Goal: Information Seeking & Learning: Learn about a topic

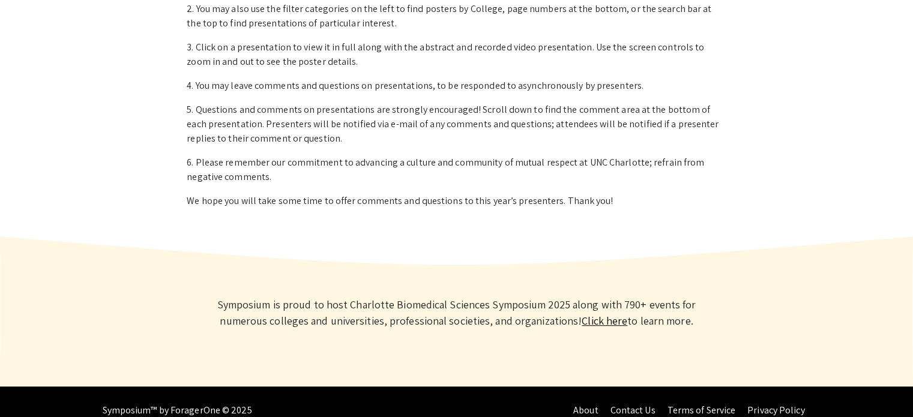
scroll to position [583, 0]
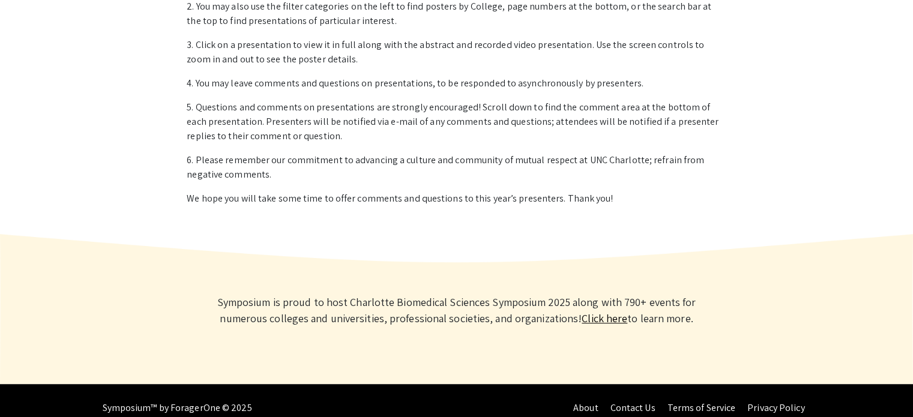
click at [582, 312] on link "Click here" at bounding box center [605, 319] width 46 height 14
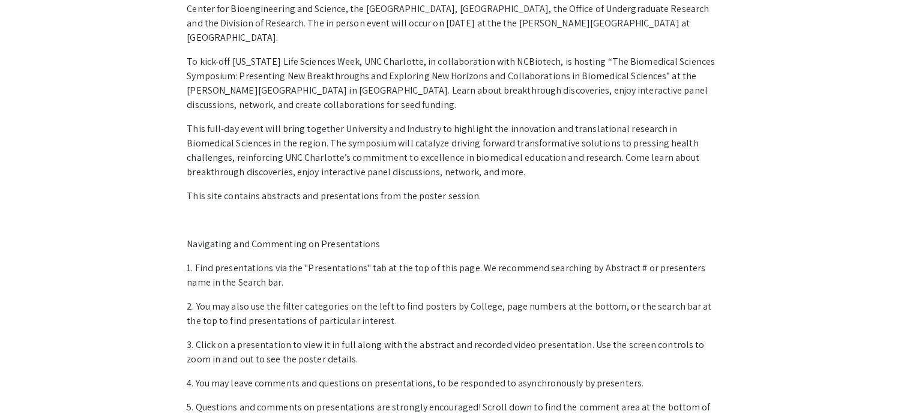
scroll to position [0, 0]
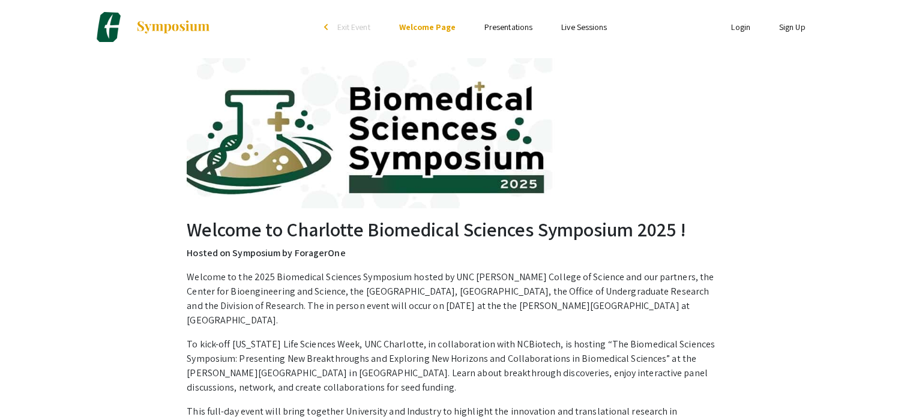
click at [504, 20] on li "Presentations" at bounding box center [508, 27] width 77 height 14
click at [504, 26] on link "Presentations" at bounding box center [508, 27] width 48 height 11
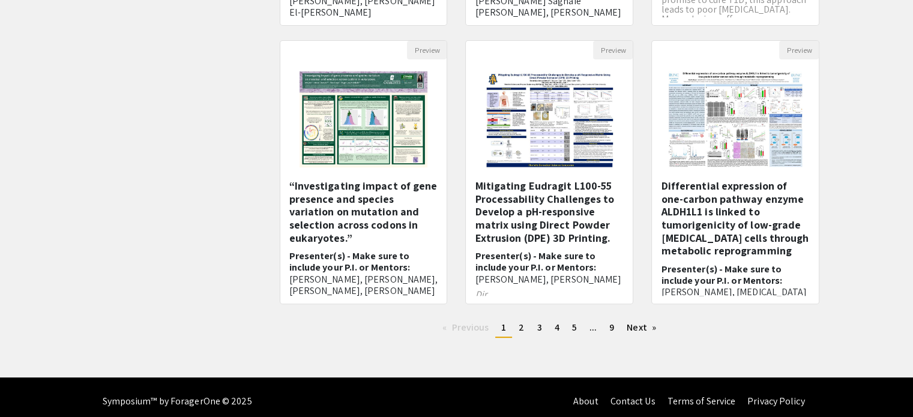
scroll to position [378, 0]
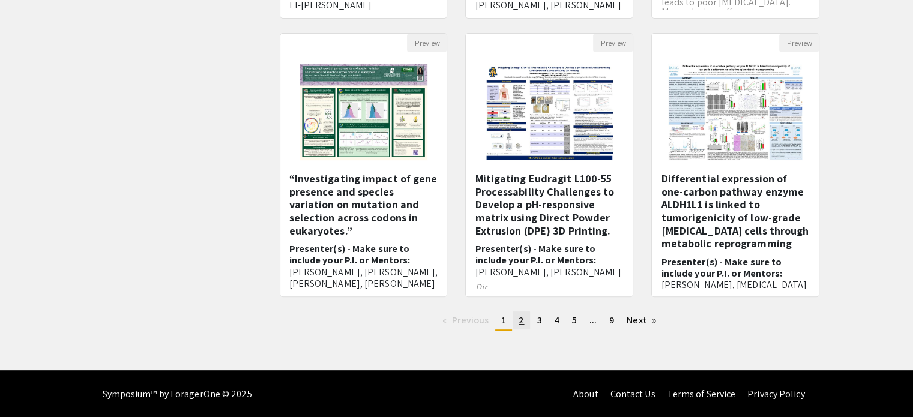
click at [519, 319] on span "2" at bounding box center [521, 320] width 5 height 13
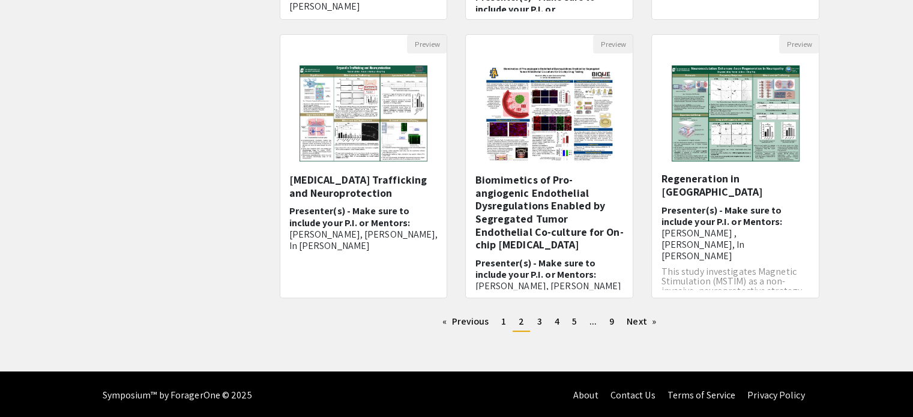
scroll to position [378, 0]
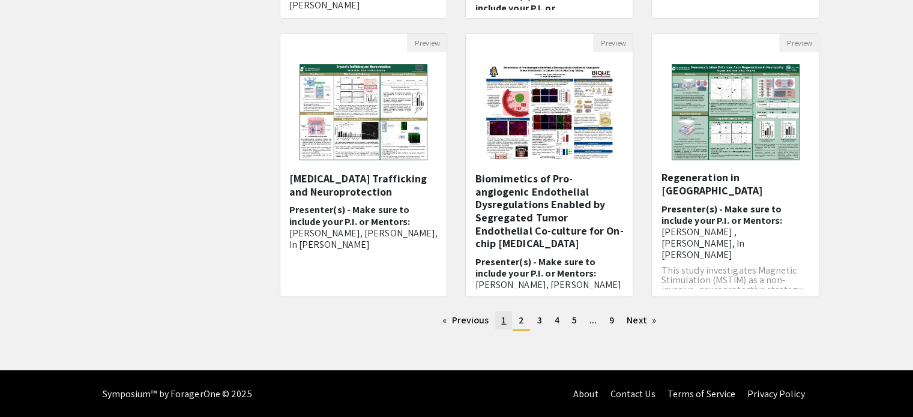
click at [504, 323] on span "1" at bounding box center [503, 320] width 5 height 13
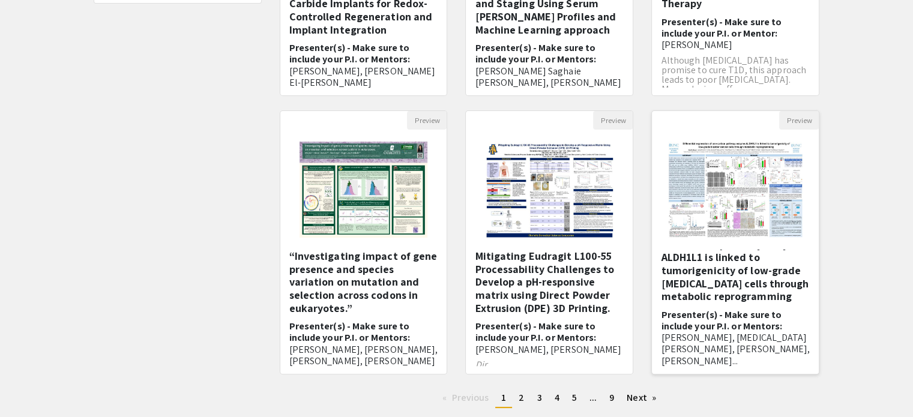
scroll to position [37, 0]
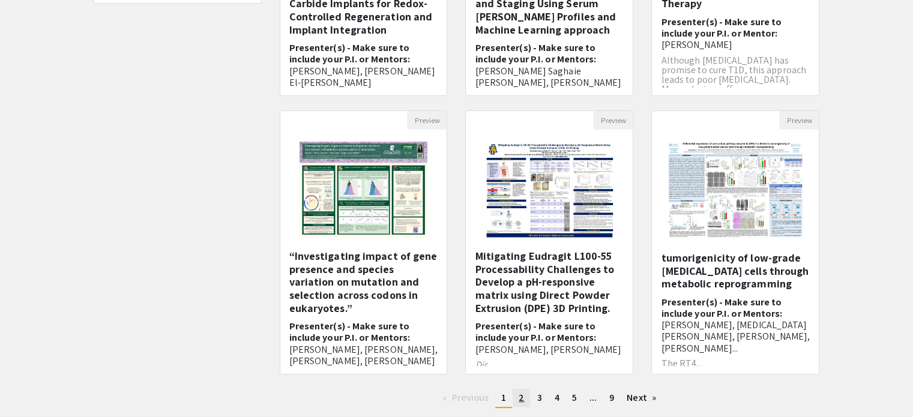
click at [520, 400] on span "2" at bounding box center [521, 397] width 5 height 13
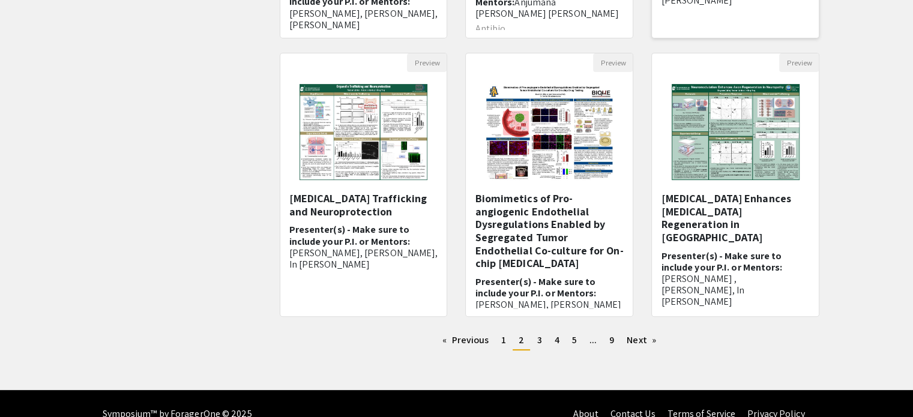
scroll to position [360, 0]
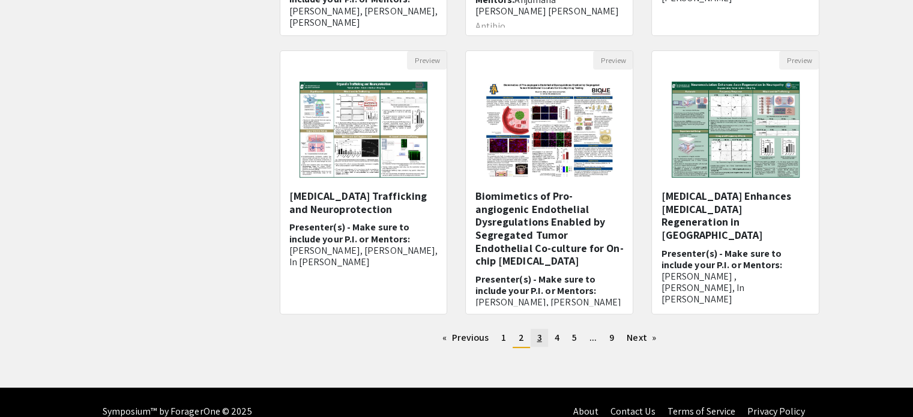
click at [537, 341] on span "3" at bounding box center [539, 337] width 5 height 13
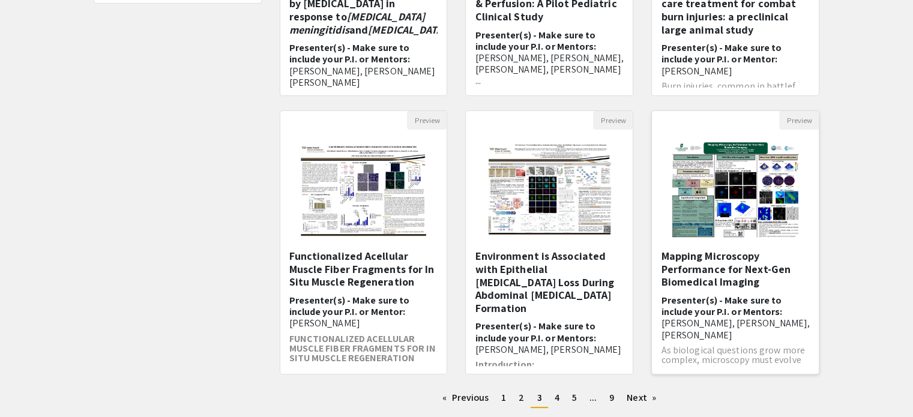
scroll to position [27, 0]
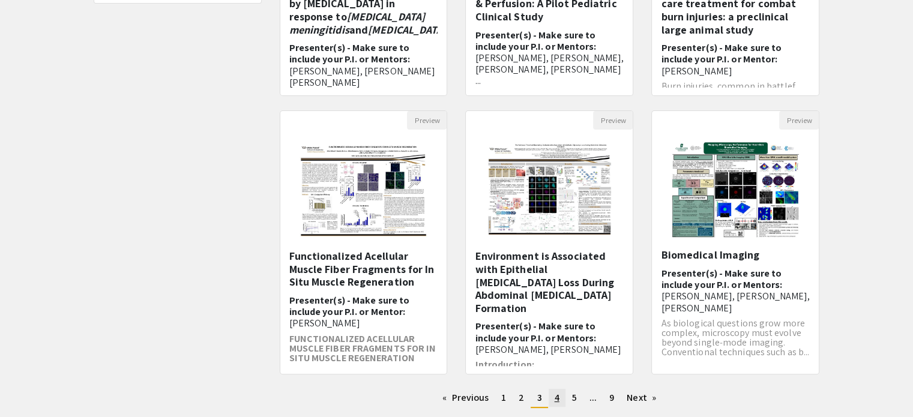
click at [555, 396] on span "4" at bounding box center [557, 397] width 5 height 13
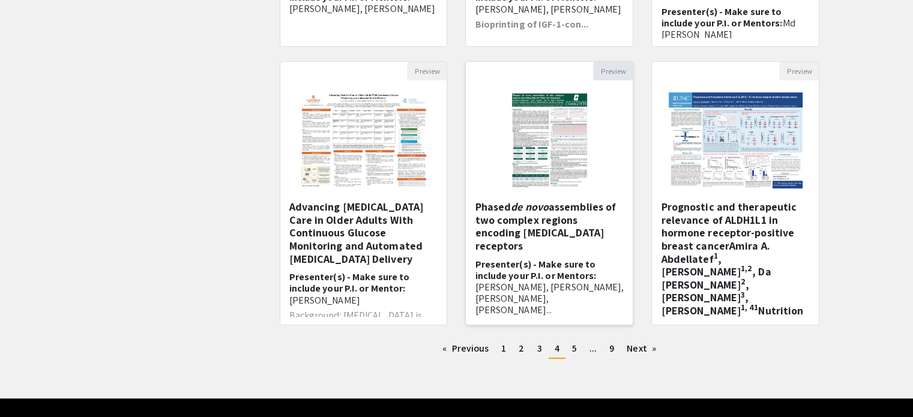
scroll to position [360, 0]
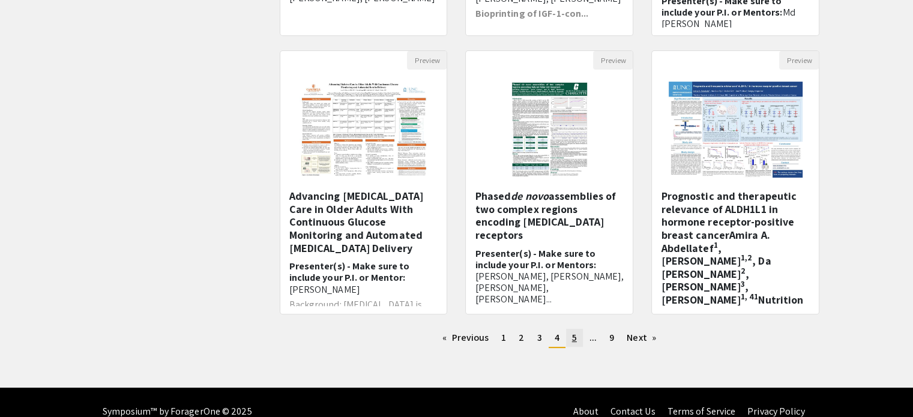
click at [574, 340] on span "5" at bounding box center [574, 337] width 5 height 13
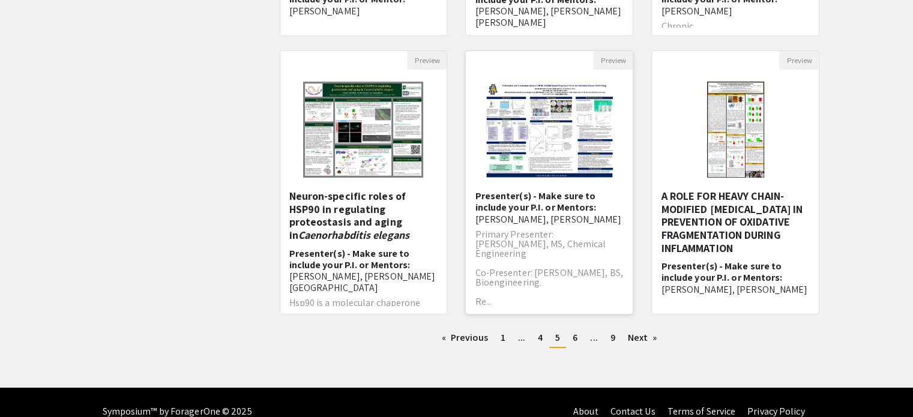
scroll to position [378, 0]
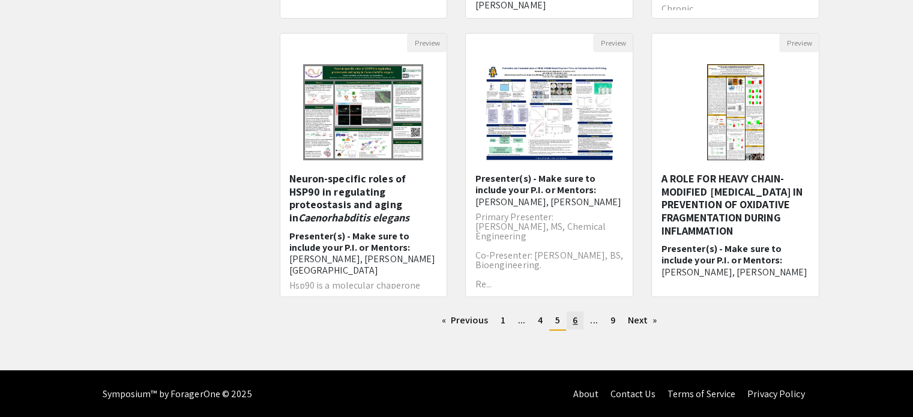
click at [573, 321] on span "6" at bounding box center [575, 320] width 5 height 13
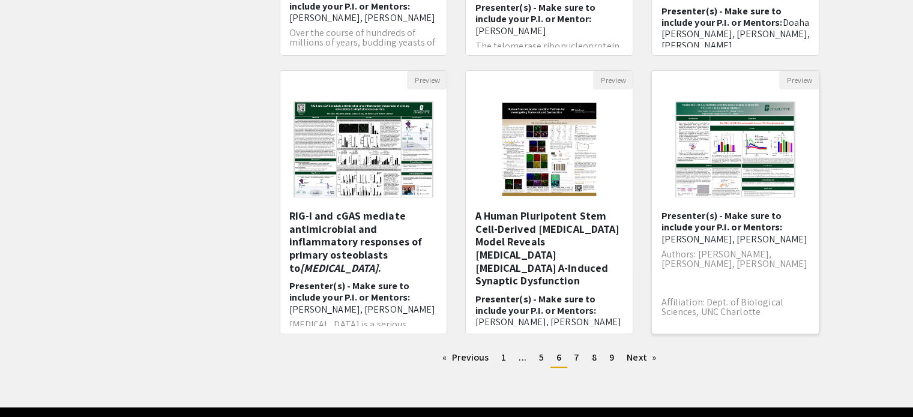
scroll to position [378, 0]
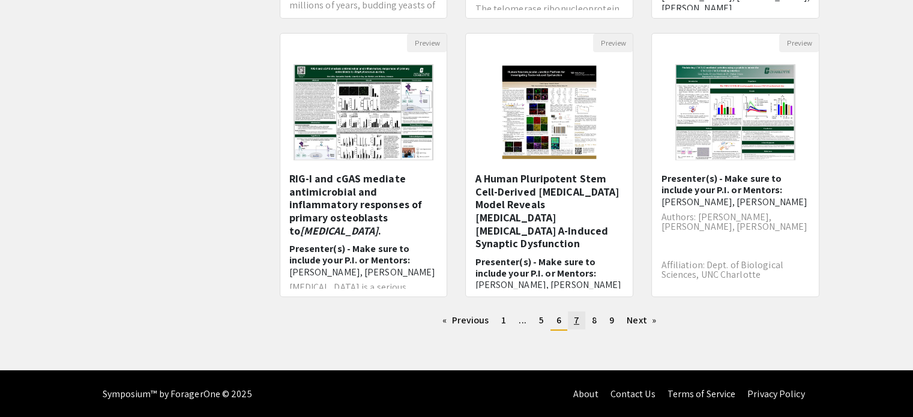
click at [577, 322] on span "7" at bounding box center [576, 320] width 5 height 13
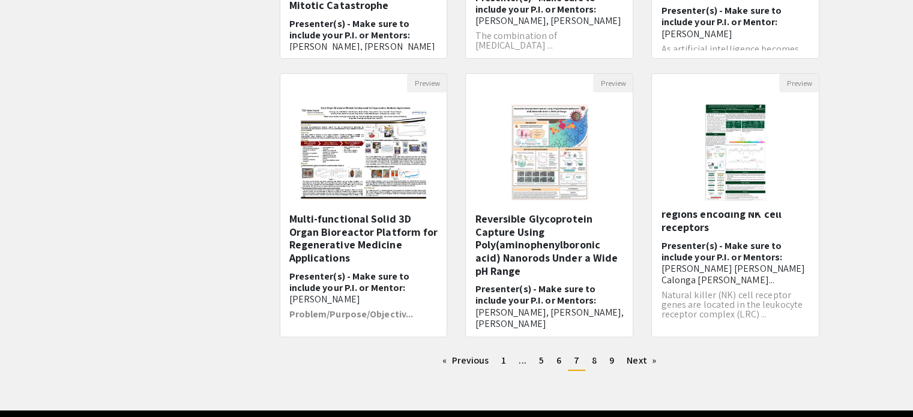
scroll to position [378, 0]
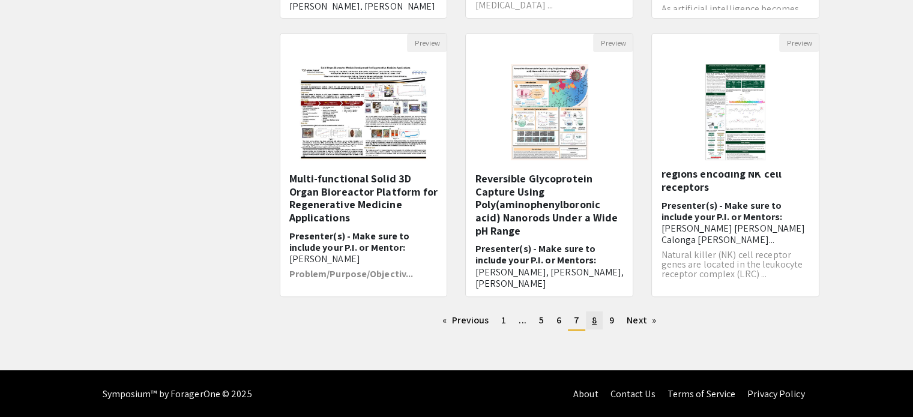
click at [594, 320] on span "8" at bounding box center [594, 320] width 5 height 13
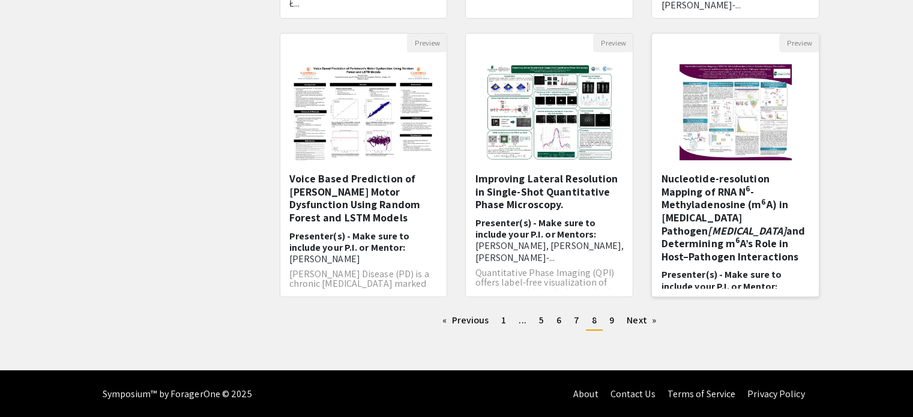
scroll to position [24, 0]
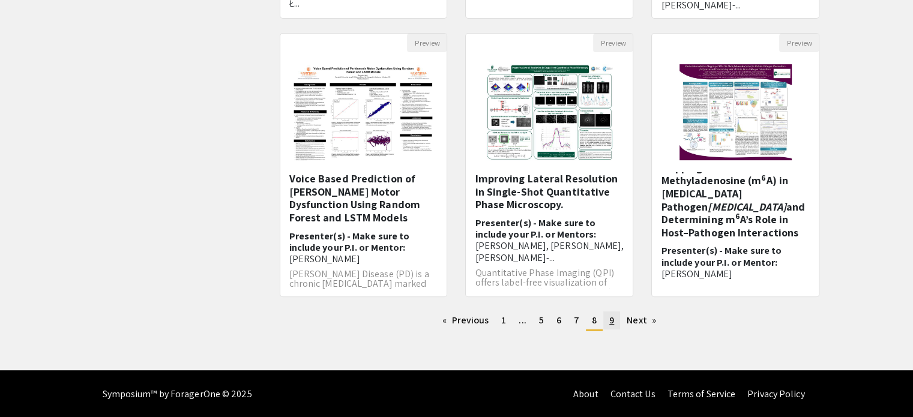
click at [610, 324] on span "9" at bounding box center [611, 320] width 5 height 13
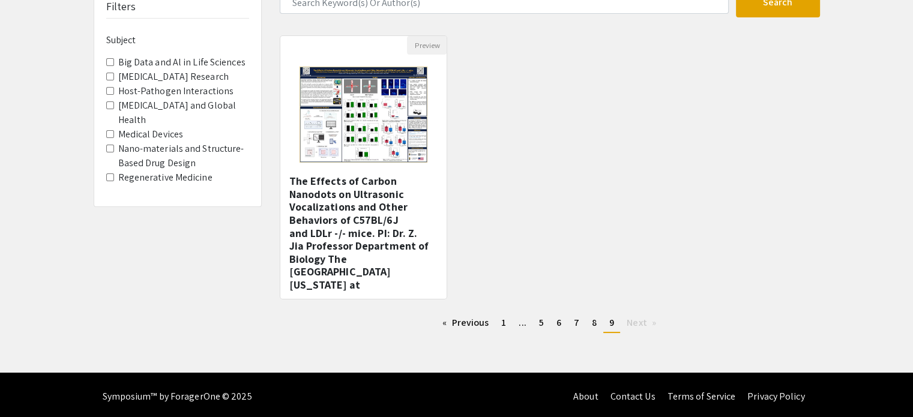
scroll to position [99, 0]
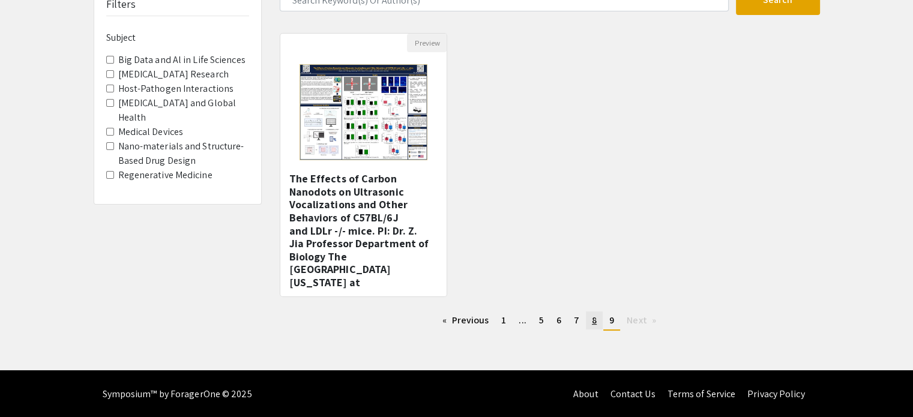
click at [592, 321] on span "8" at bounding box center [594, 320] width 5 height 13
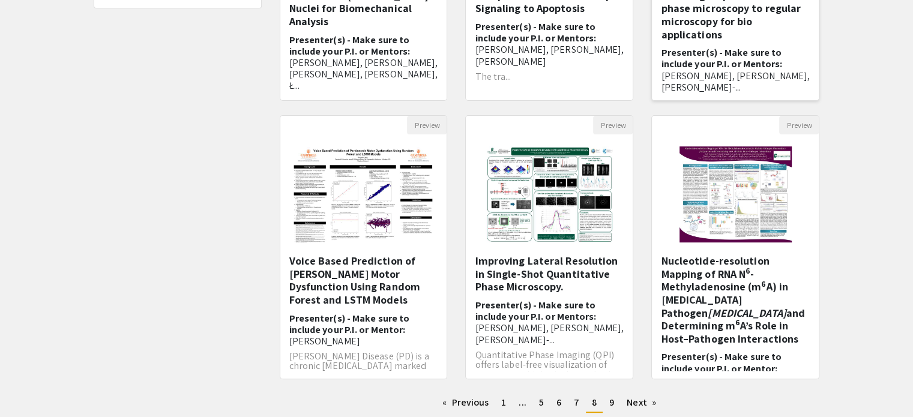
scroll to position [378, 0]
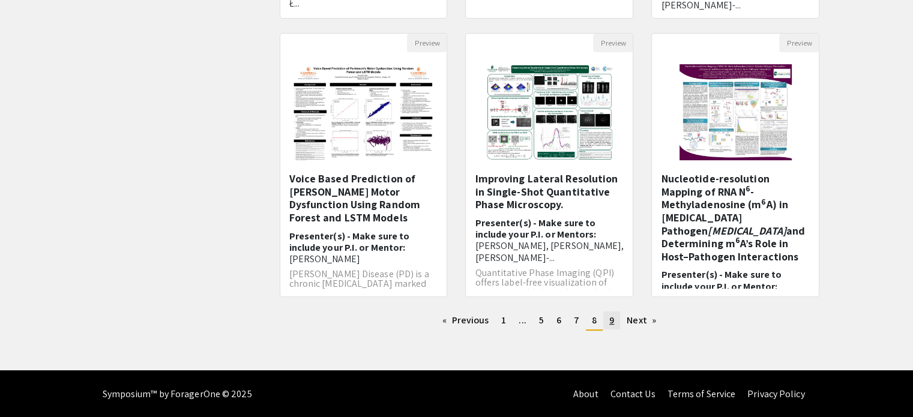
click at [615, 319] on link "page 9" at bounding box center [611, 321] width 17 height 18
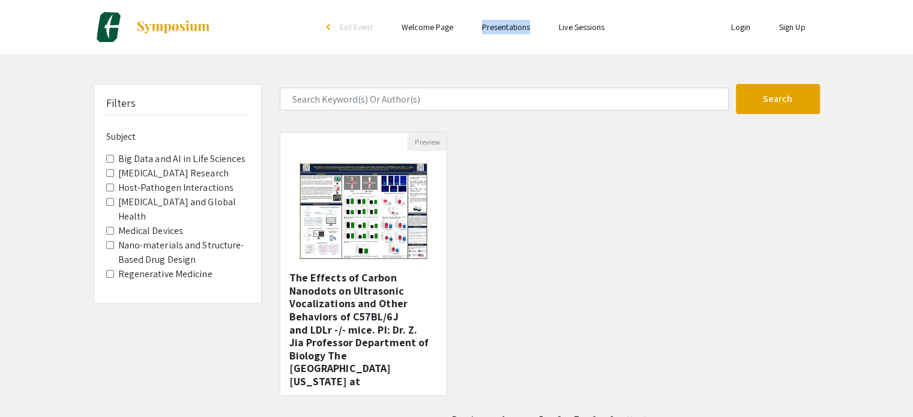
click at [439, 28] on link "Welcome Page" at bounding box center [428, 27] width 52 height 11
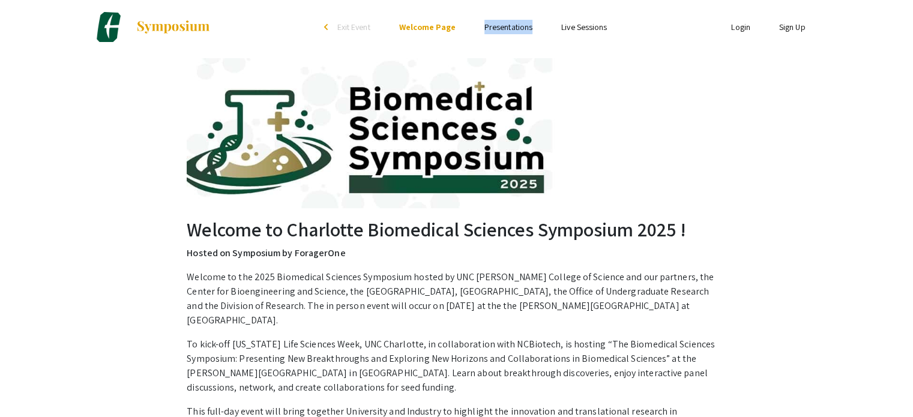
click at [571, 31] on link "Live Sessions" at bounding box center [584, 27] width 46 height 11
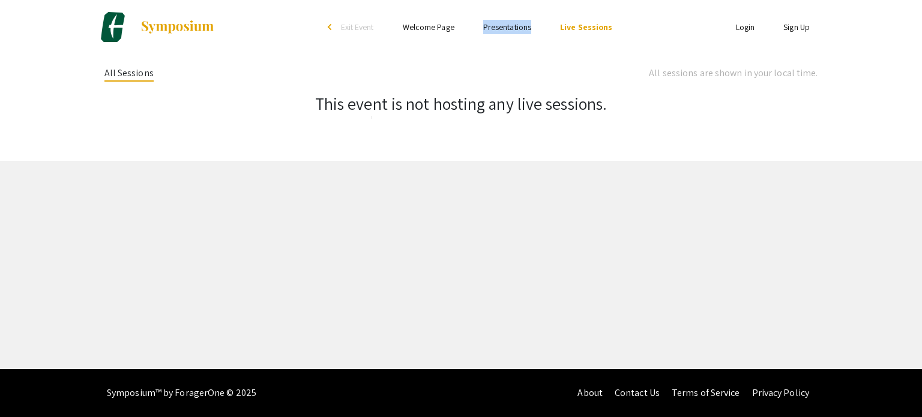
click at [792, 28] on link "Sign Up" at bounding box center [796, 27] width 26 height 11
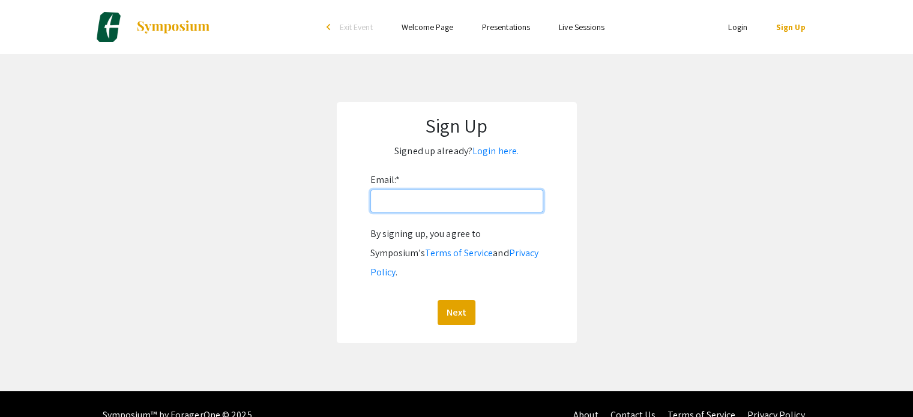
click at [424, 202] on input "Email: *" at bounding box center [456, 201] width 173 height 23
type input "maazad@ncat.edu"
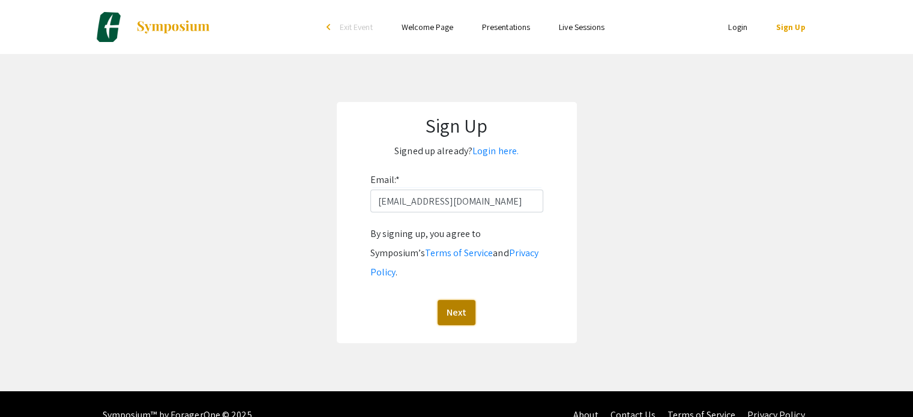
click at [461, 300] on button "Next" at bounding box center [457, 312] width 38 height 25
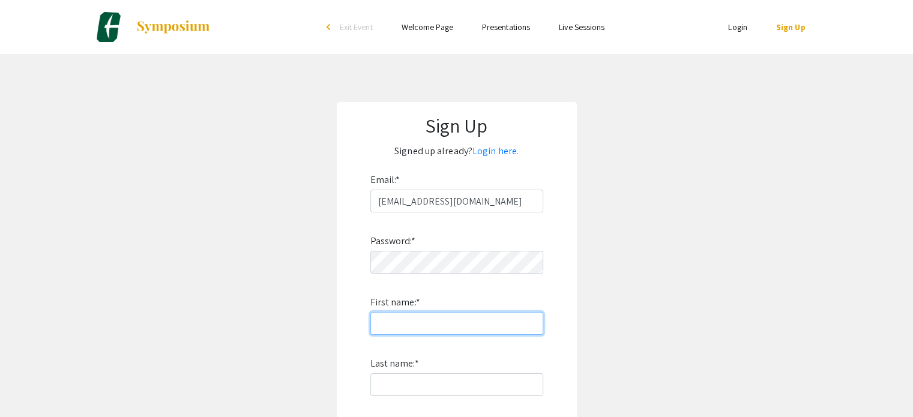
click at [379, 328] on input "First name: *" at bounding box center [456, 323] width 173 height 23
type input "Mohammad"
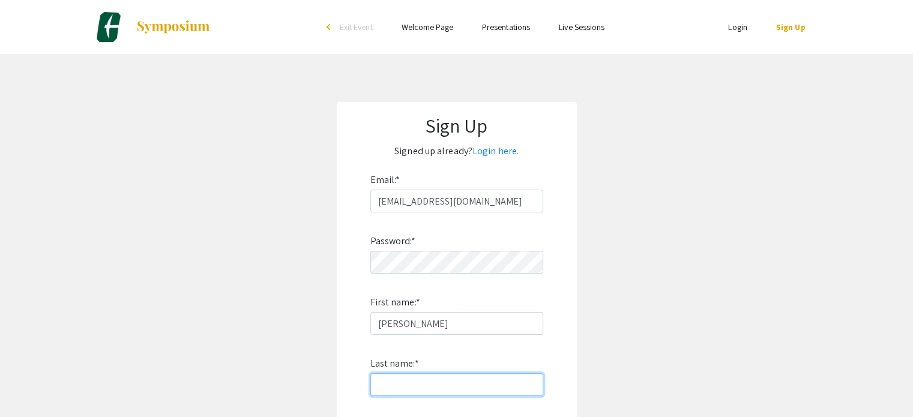
type input "Azad"
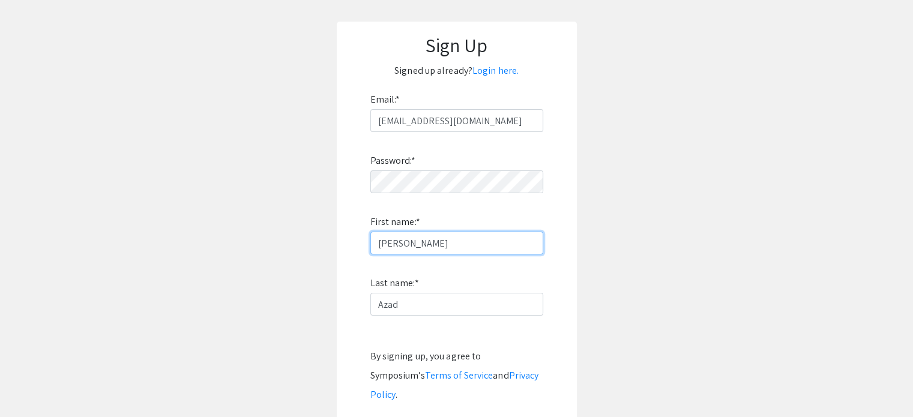
scroll to position [180, 0]
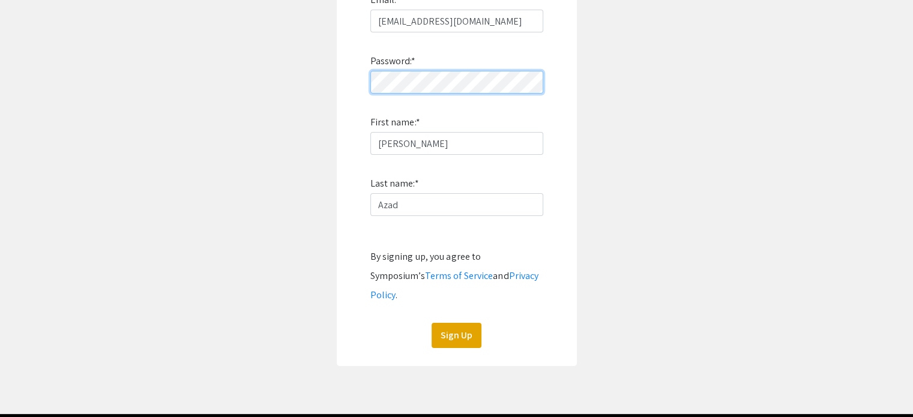
click at [367, 88] on form "Email: * maazad@ncat.edu Password: * First name: * Mohammad Last name: * Azad B…" at bounding box center [457, 169] width 216 height 358
click at [465, 323] on button "Sign Up" at bounding box center [457, 335] width 50 height 25
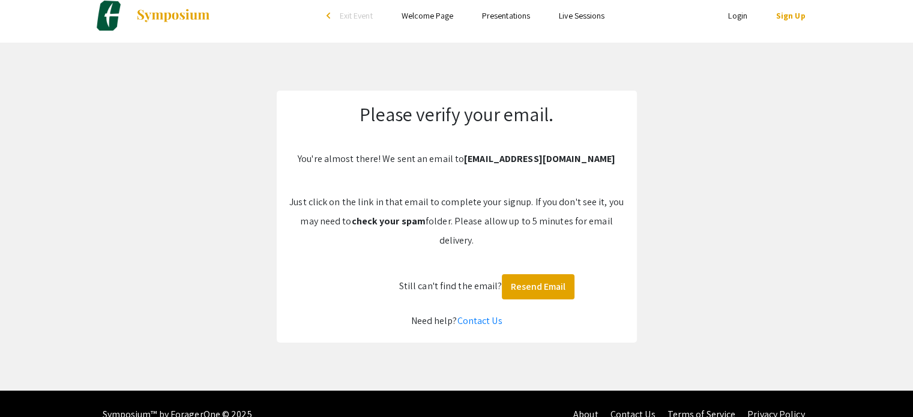
scroll to position [0, 0]
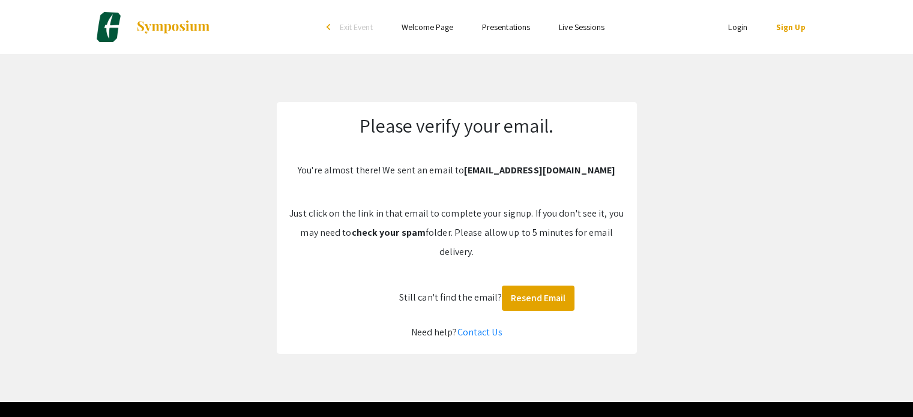
click at [442, 28] on link "Welcome Page" at bounding box center [428, 27] width 52 height 11
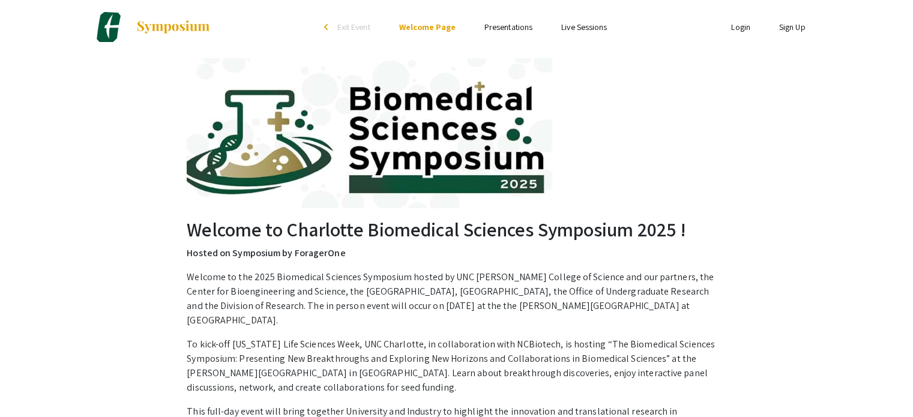
click at [352, 28] on span "Exit Event" at bounding box center [353, 27] width 33 height 11
click at [499, 22] on link "Presentations" at bounding box center [508, 27] width 48 height 11
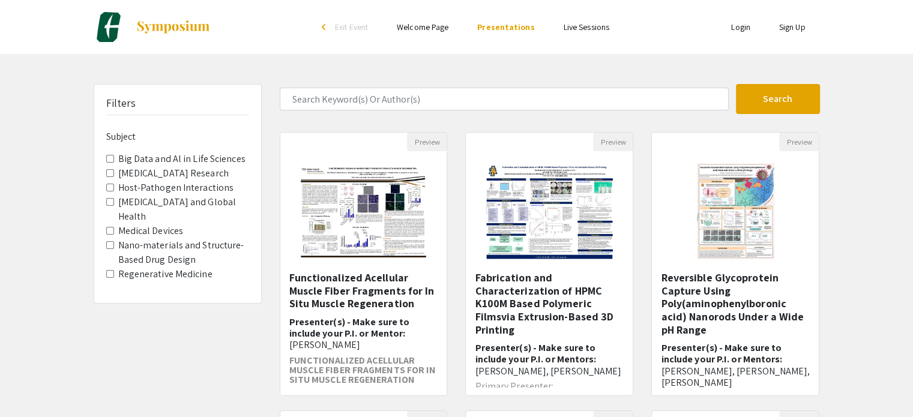
click at [109, 229] on Devices "Medical Devices" at bounding box center [110, 231] width 8 height 8
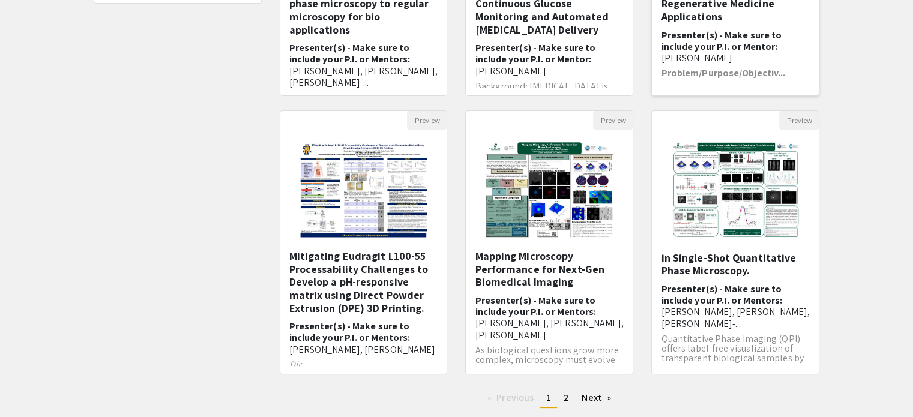
scroll to position [17, 0]
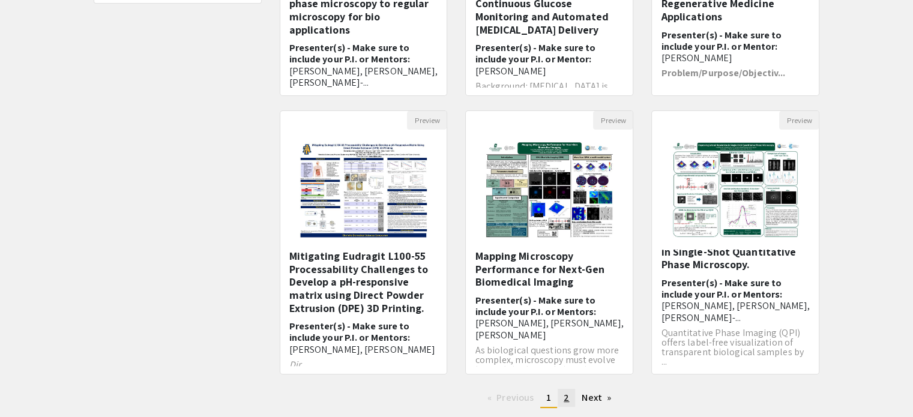
click at [564, 398] on span "2" at bounding box center [566, 397] width 5 height 13
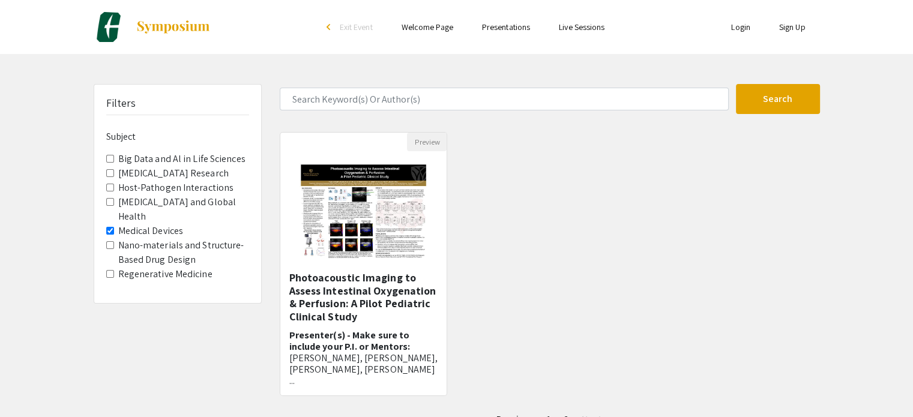
click at [109, 232] on Devices "Medical Devices" at bounding box center [110, 231] width 8 height 8
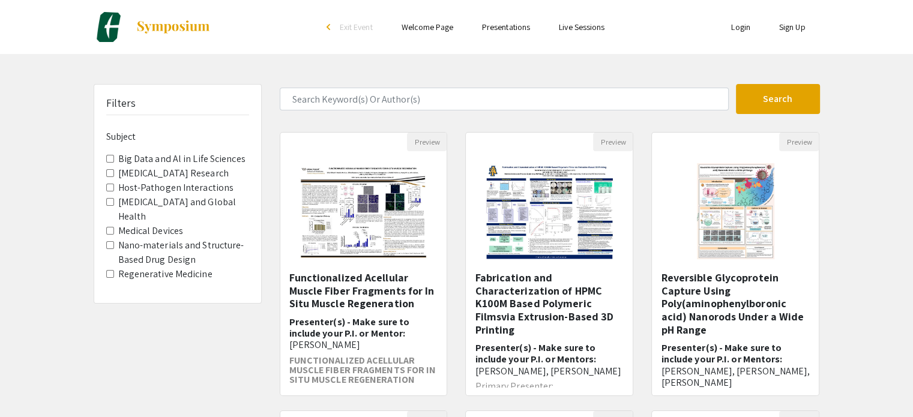
click at [109, 273] on Medicine "Regenerative Medicine" at bounding box center [110, 274] width 8 height 8
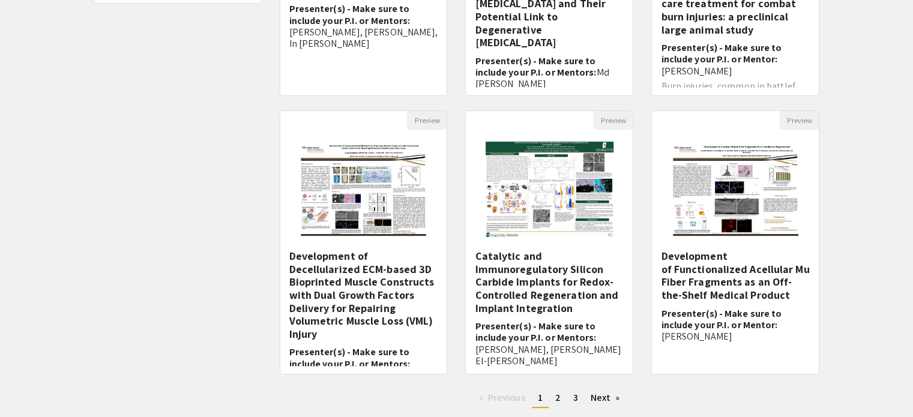
scroll to position [378, 0]
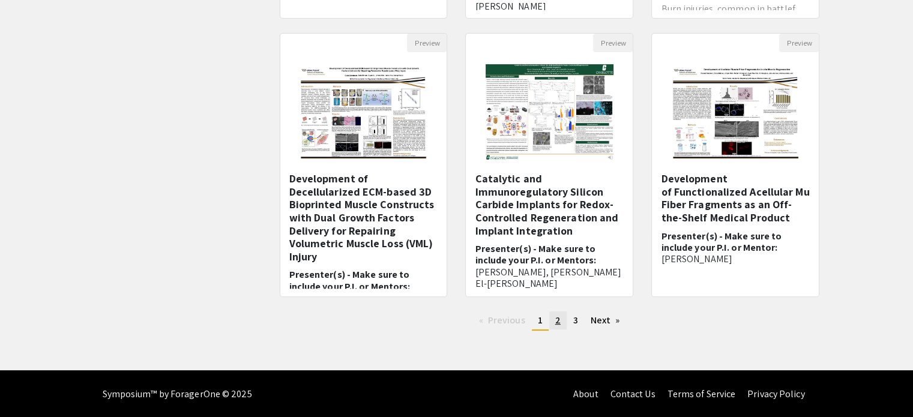
click at [556, 316] on span "2" at bounding box center [557, 320] width 5 height 13
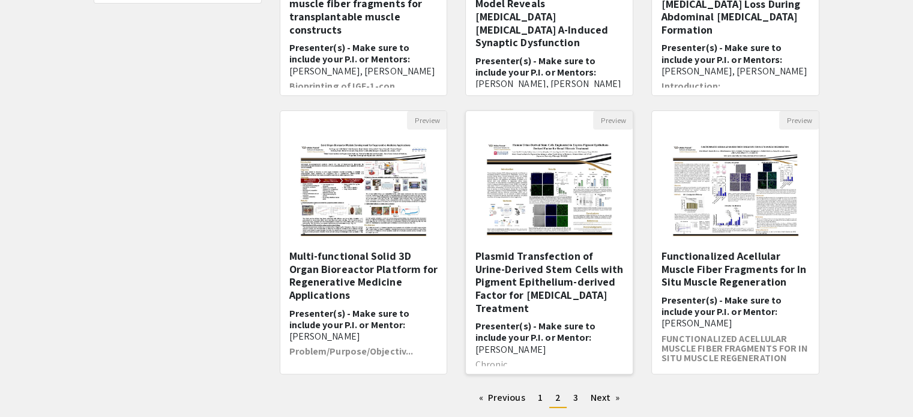
scroll to position [1, 0]
click at [574, 397] on span "3" at bounding box center [575, 397] width 5 height 13
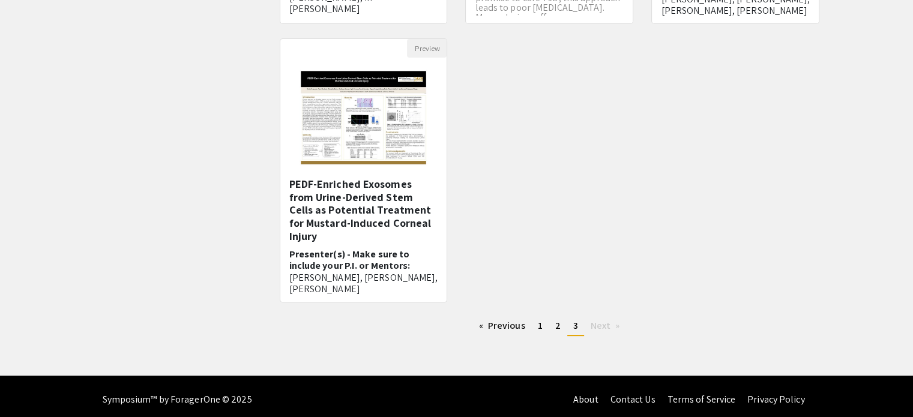
scroll to position [378, 0]
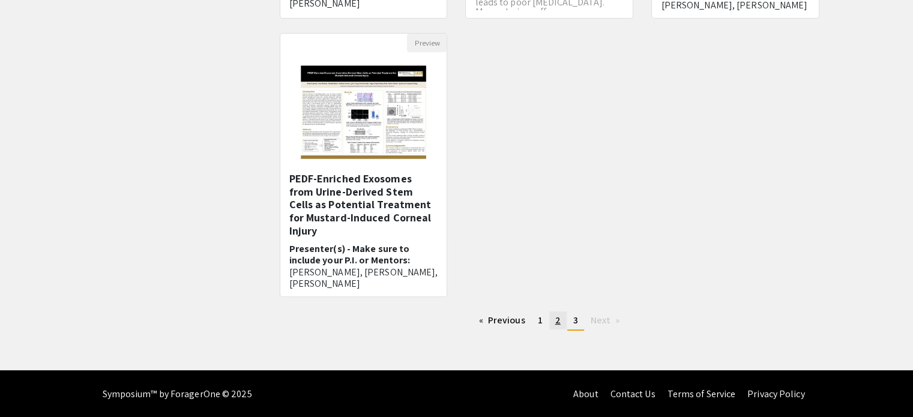
click at [552, 321] on link "page 2" at bounding box center [557, 321] width 17 height 18
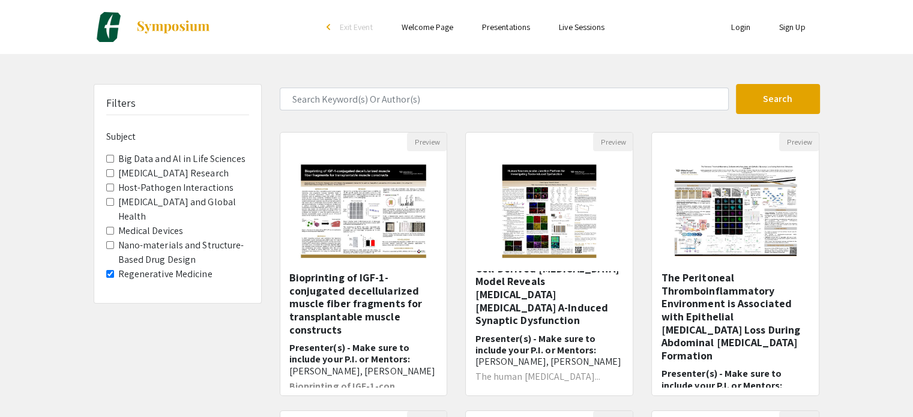
click at [106, 270] on Medicine "Regenerative Medicine" at bounding box center [110, 274] width 8 height 8
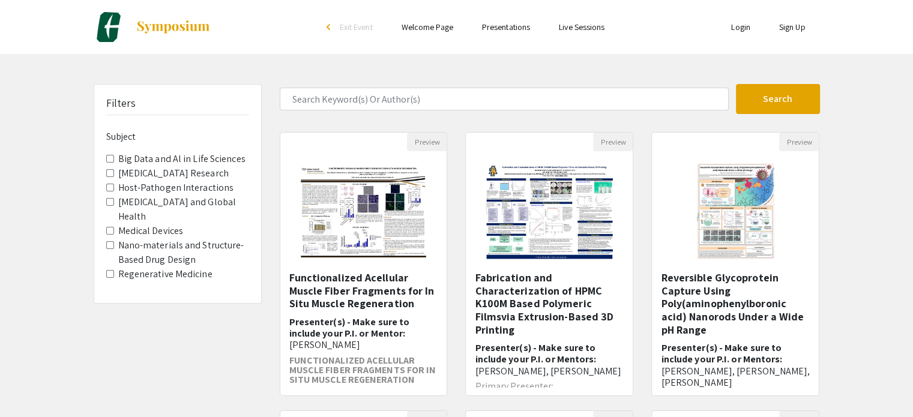
click at [108, 243] on Design "Nano-materials and Structure-Based Drug Design" at bounding box center [110, 245] width 8 height 8
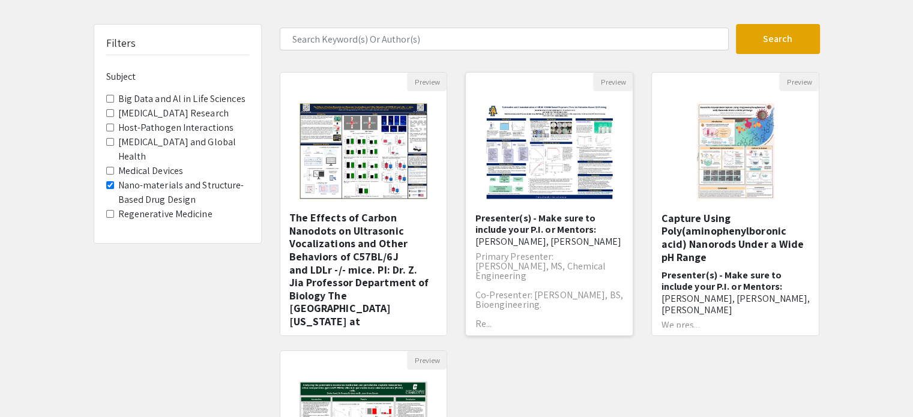
scroll to position [70, 0]
click at [547, 143] on img "Open Presentation <p>Fabrication and Characterization of HPMC K100M Based Polym…" at bounding box center [550, 151] width 152 height 120
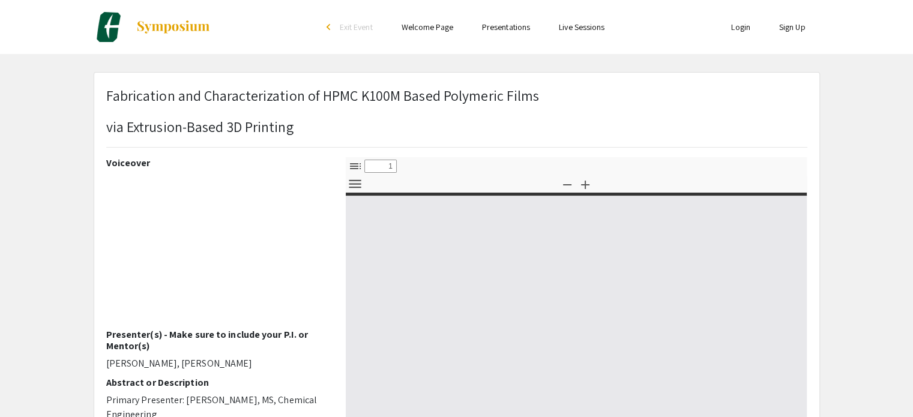
select select "custom"
type input "0"
select select "custom"
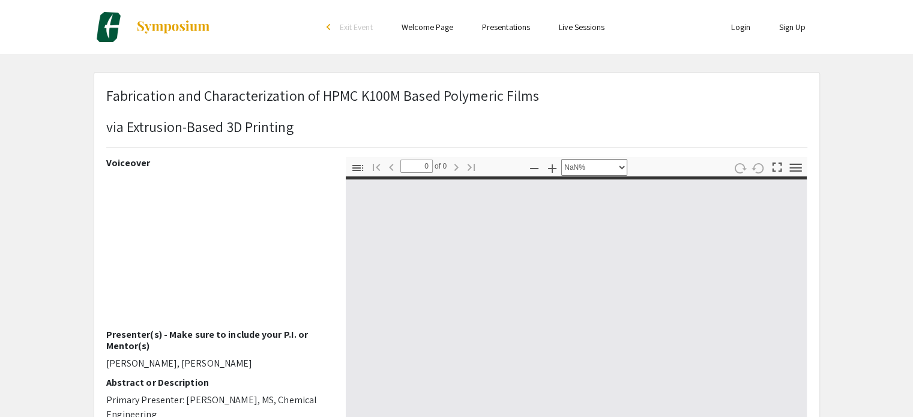
type input "1"
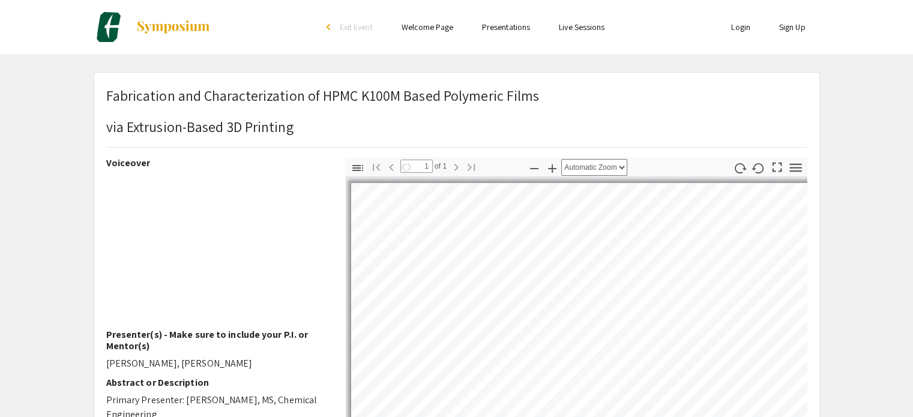
select select "auto"
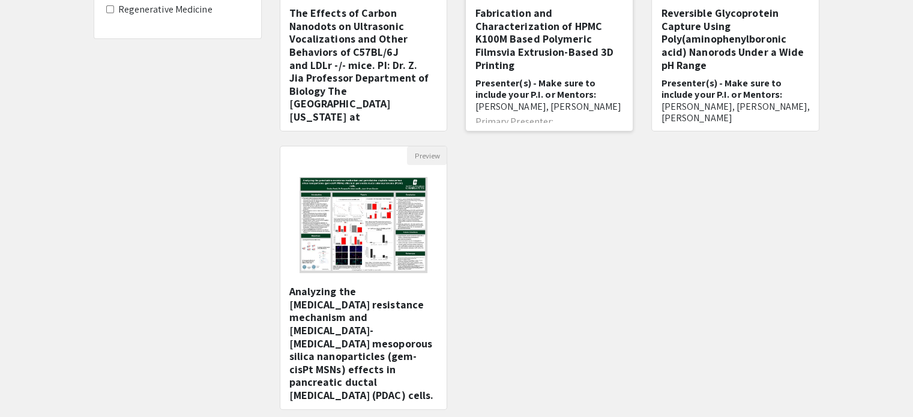
scroll to position [120, 0]
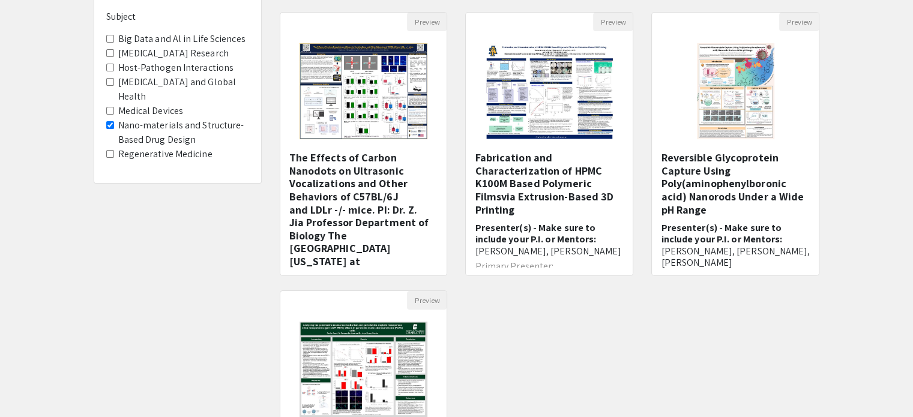
click at [108, 126] on Design "Nano-materials and Structure-Based Drug Design" at bounding box center [110, 125] width 8 height 8
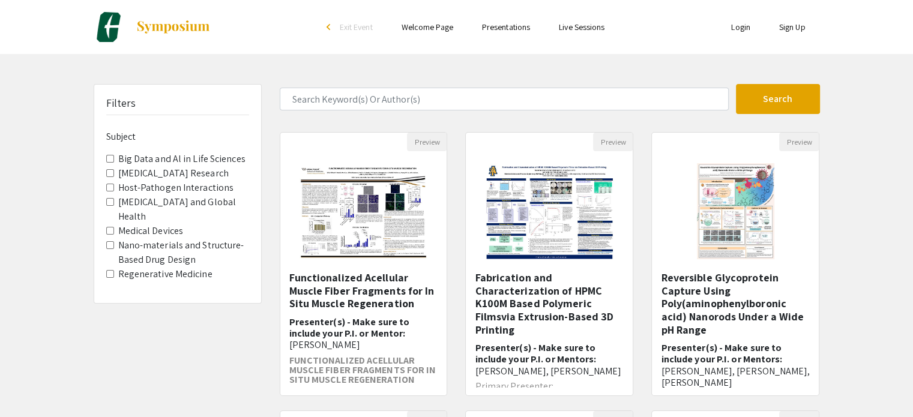
click at [110, 227] on Devices "Medical Devices" at bounding box center [110, 231] width 8 height 8
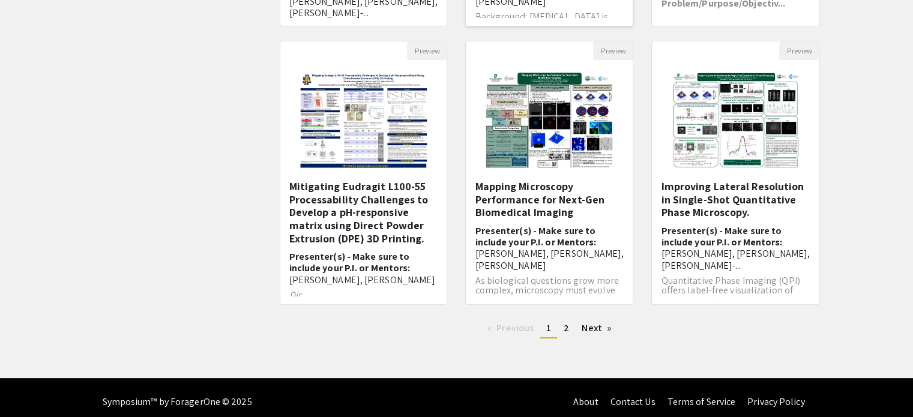
scroll to position [378, 0]
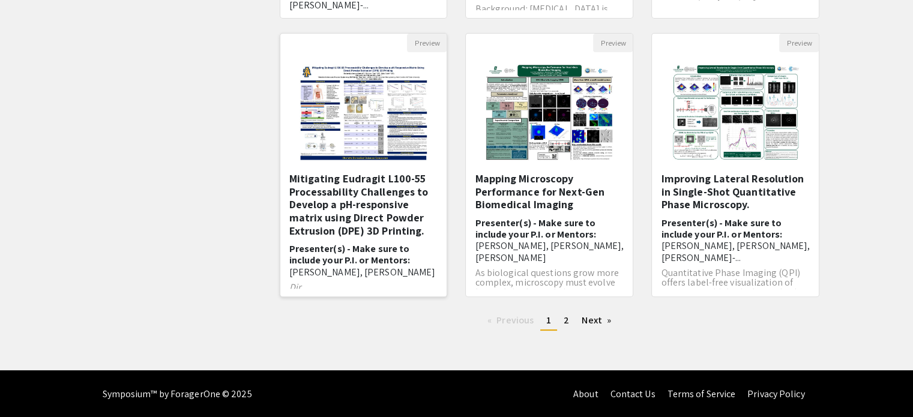
click at [348, 181] on h5 "Mitigating Eudragit L100-55 Processability Challenges to Develop a pH-responsiv…" at bounding box center [363, 204] width 149 height 65
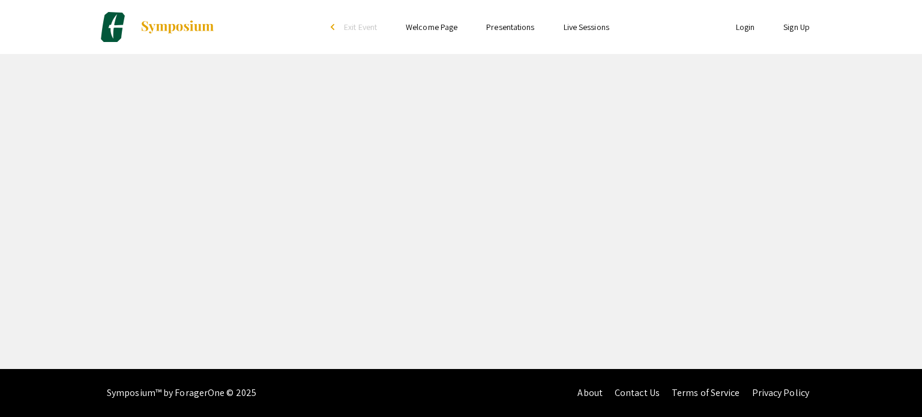
select select "custom"
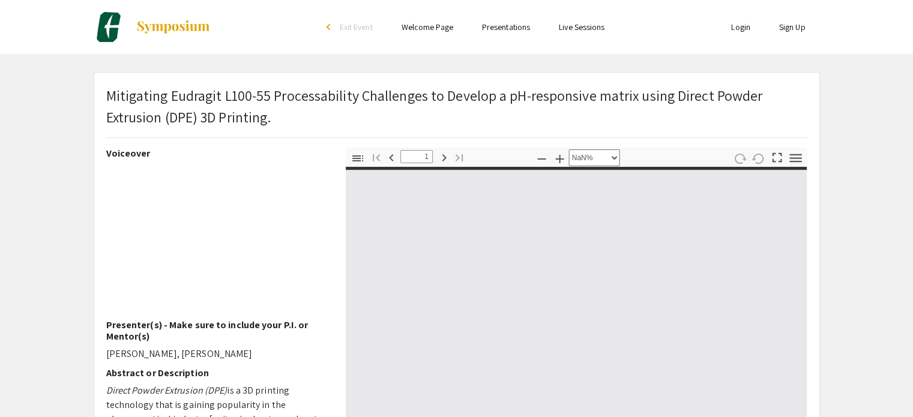
type input "0"
select select "custom"
type input "1"
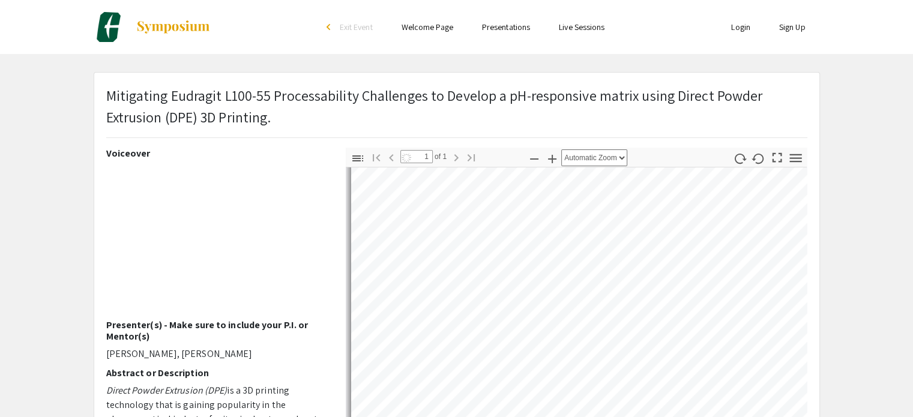
scroll to position [120, 0]
select select "auto"
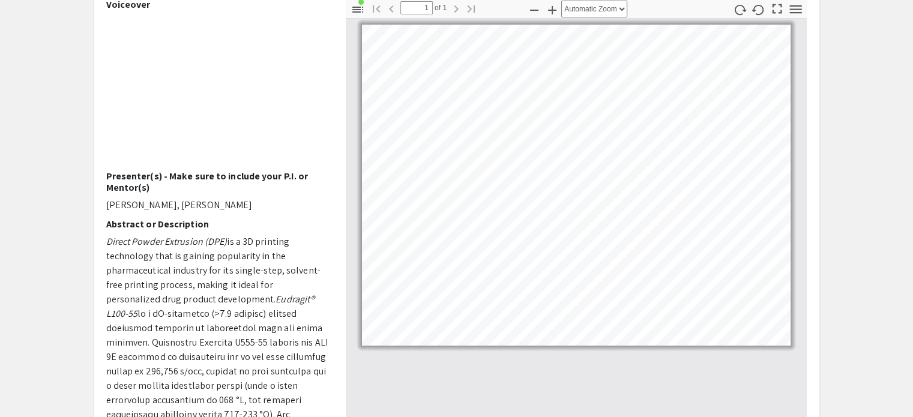
scroll to position [180, 0]
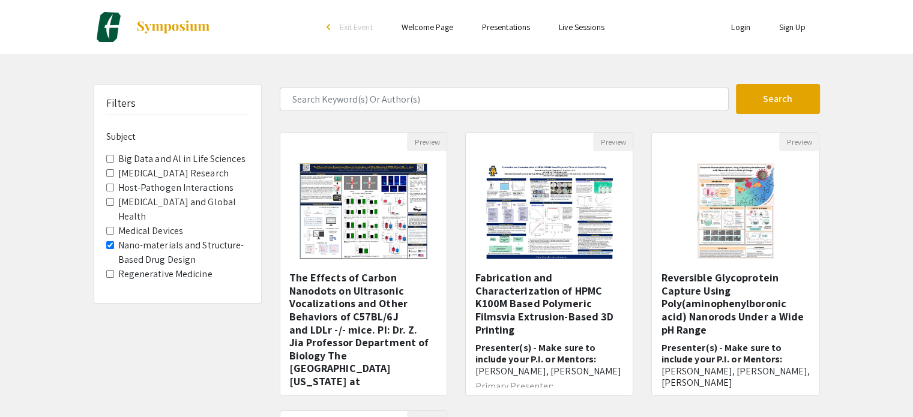
scroll to position [120, 0]
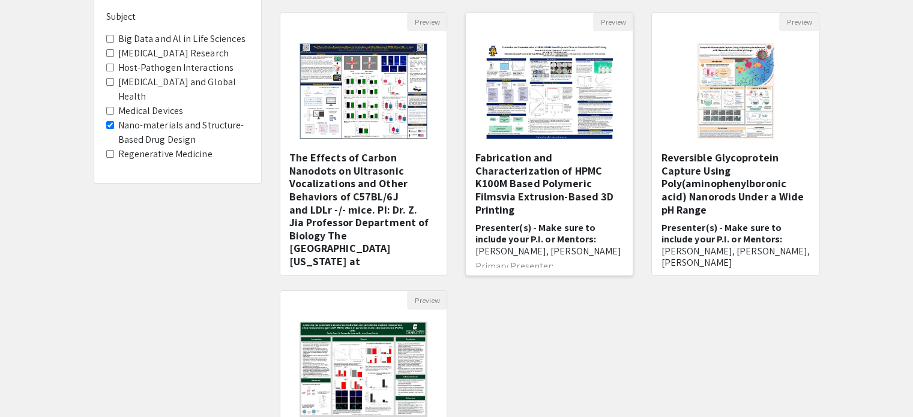
click at [526, 162] on h5 "Fabrication and Characterization of HPMC K100M Based Polymeric Filmsvia Extrusi…" at bounding box center [549, 183] width 149 height 65
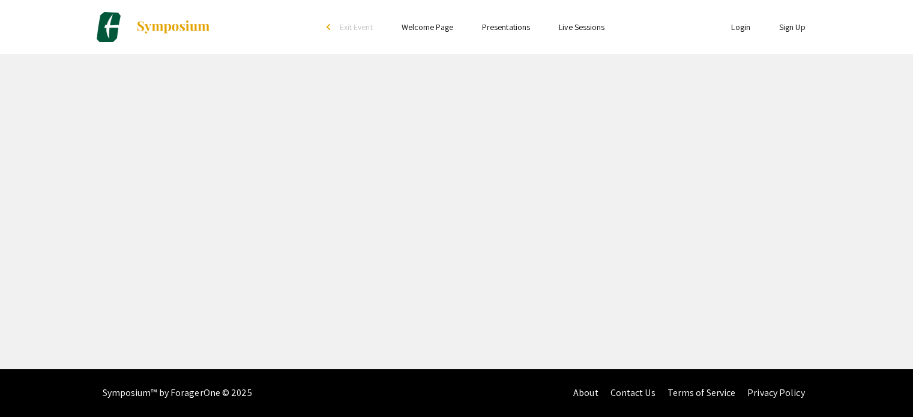
select select "custom"
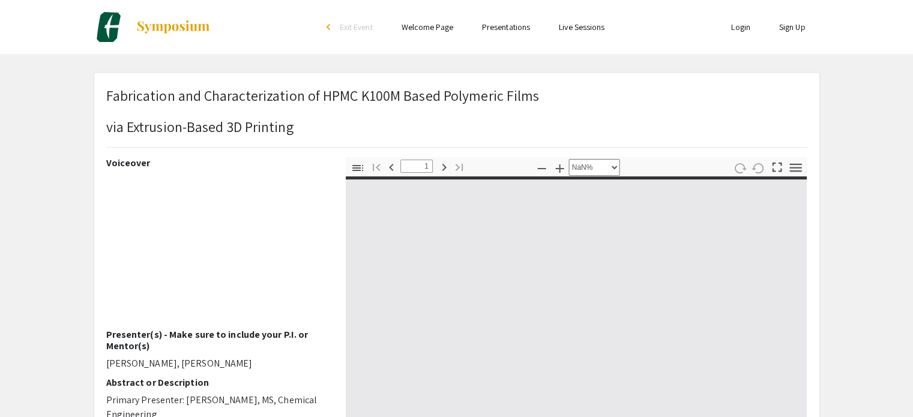
type input "0"
select select "custom"
type input "1"
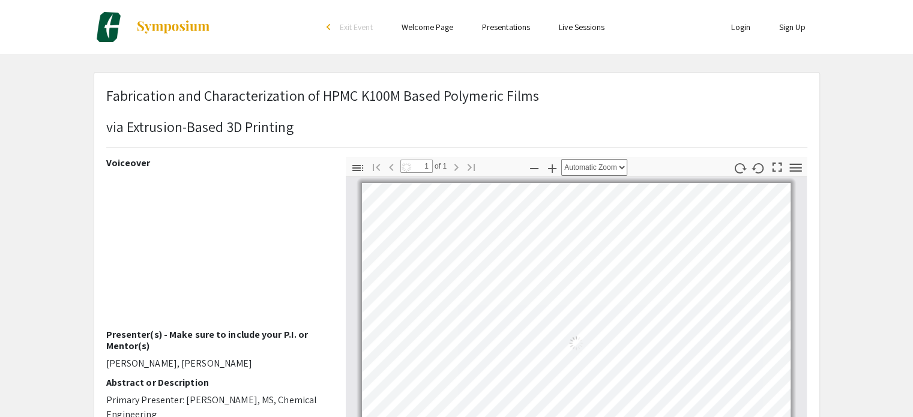
select select "auto"
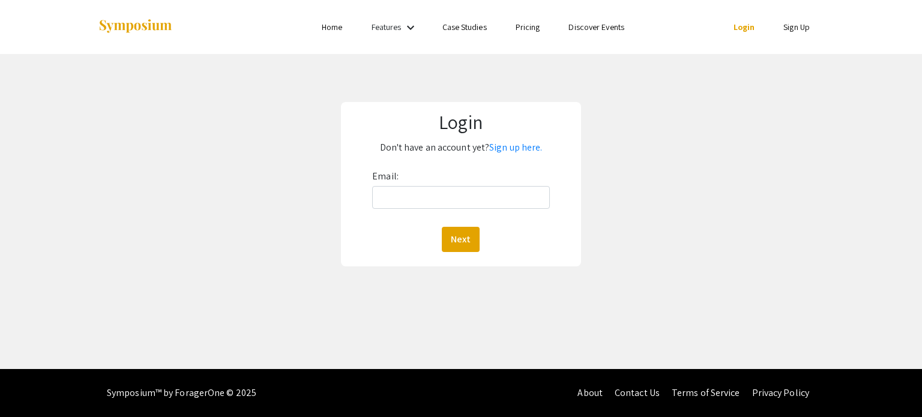
click at [744, 30] on link "Login" at bounding box center [745, 27] width 22 height 11
click at [460, 191] on input "Email:" at bounding box center [460, 197] width 177 height 23
type input "maazad@ncat.edu"
click at [463, 237] on button "Next" at bounding box center [461, 239] width 38 height 25
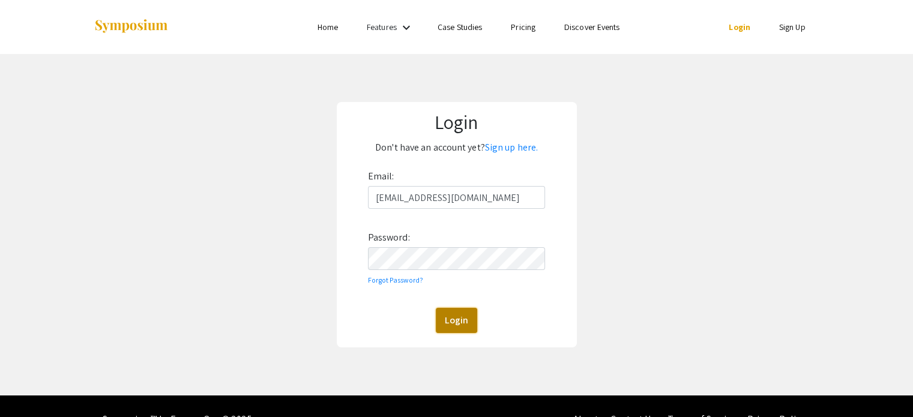
click at [456, 321] on button "Login" at bounding box center [456, 320] width 41 height 25
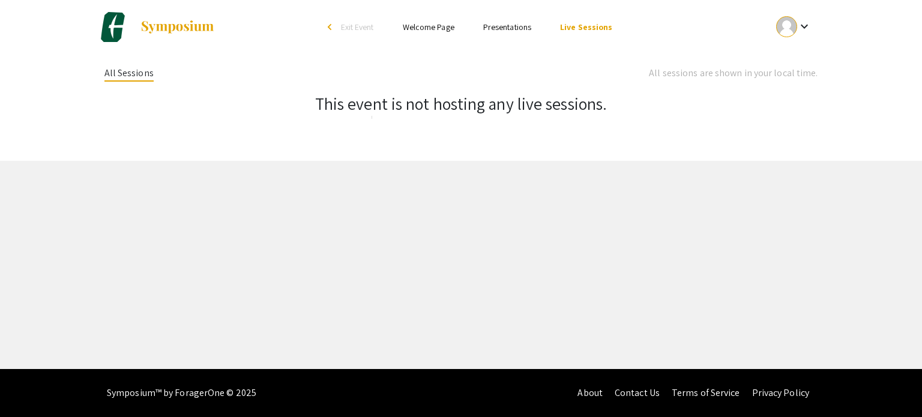
click at [429, 28] on link "Welcome Page" at bounding box center [429, 27] width 52 height 11
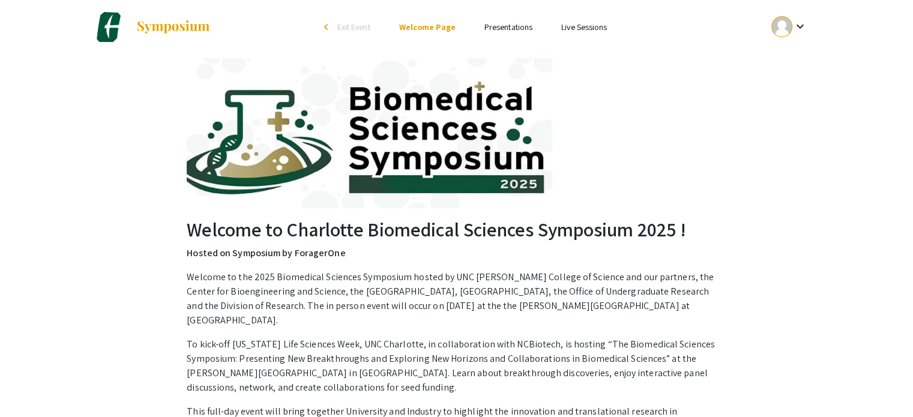
click at [510, 25] on link "Presentations" at bounding box center [508, 27] width 48 height 11
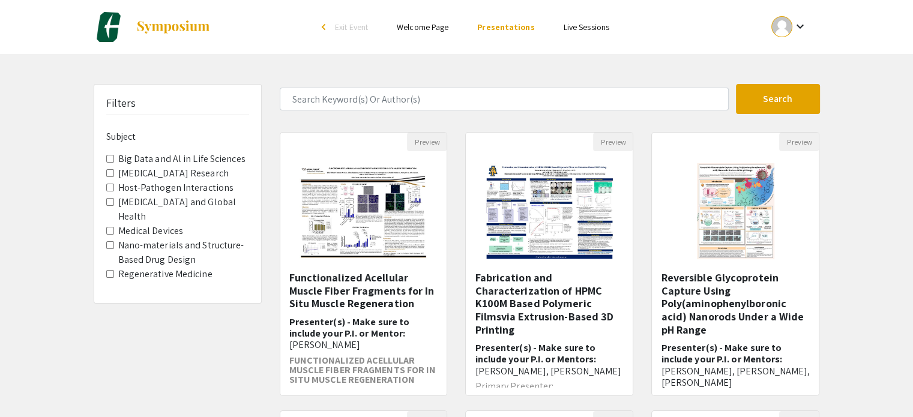
click at [800, 25] on mat-icon "keyboard_arrow_down" at bounding box center [799, 26] width 14 height 14
click at [800, 88] on button "My Submissions" at bounding box center [796, 88] width 74 height 29
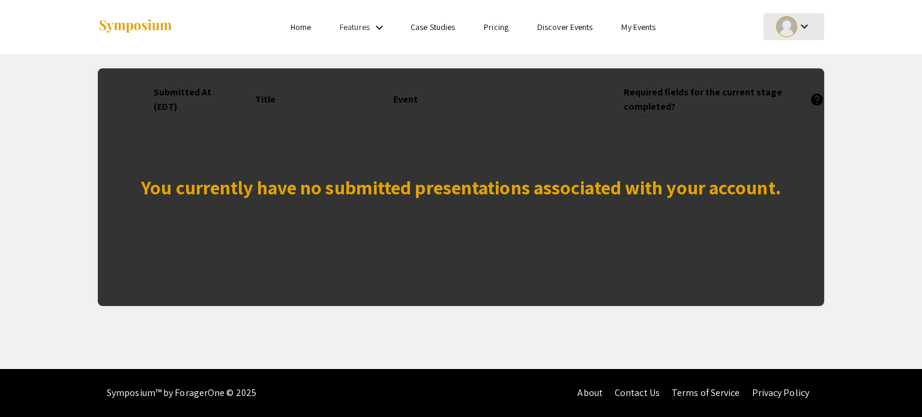
click at [807, 25] on mat-icon "keyboard_arrow_down" at bounding box center [804, 26] width 14 height 14
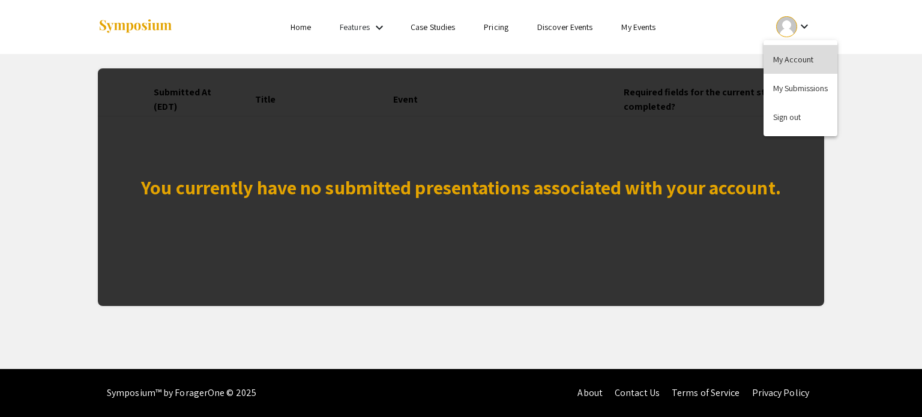
click at [803, 62] on button "My Account" at bounding box center [801, 59] width 74 height 29
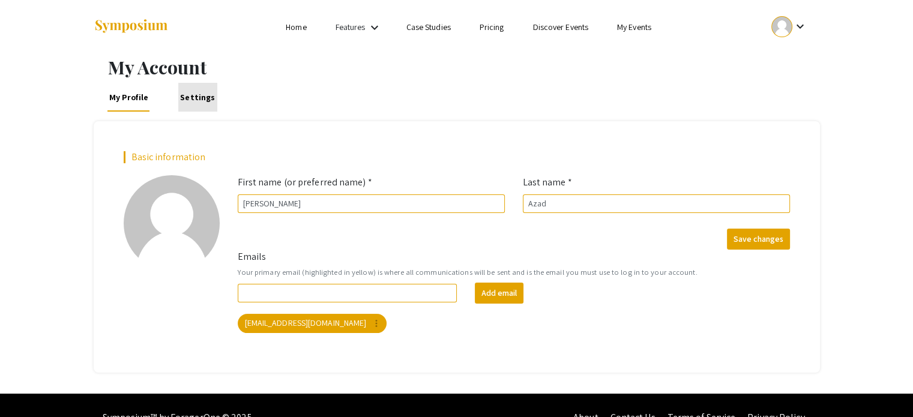
click at [204, 101] on link "Settings" at bounding box center [197, 97] width 39 height 29
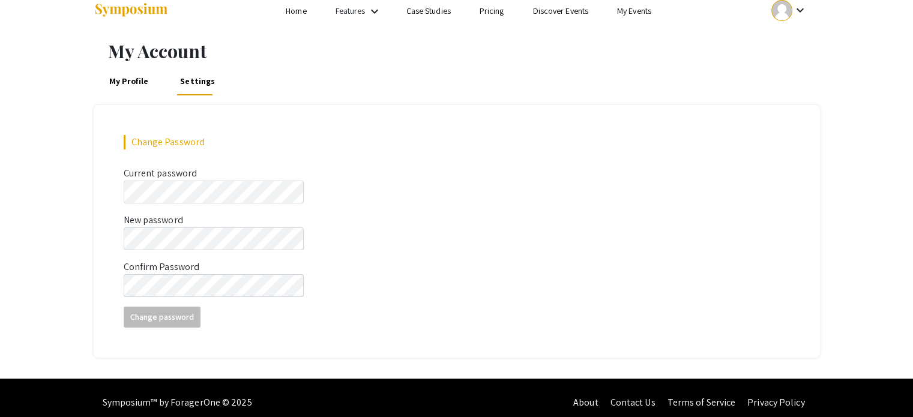
scroll to position [25, 0]
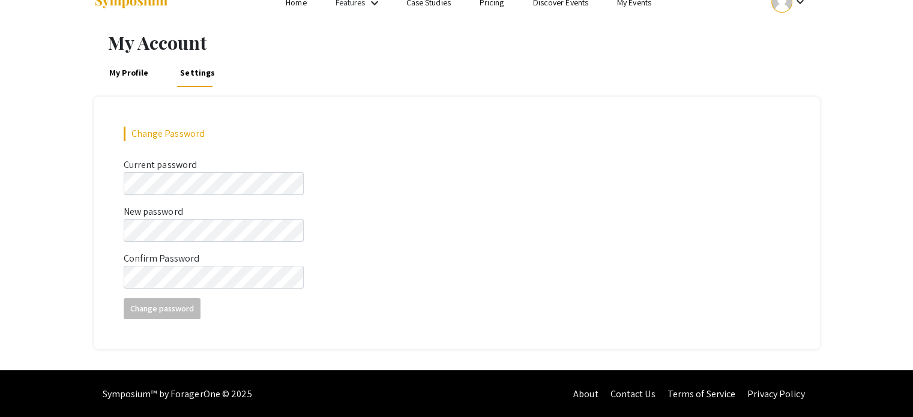
click at [126, 70] on link "My Profile" at bounding box center [129, 72] width 44 height 29
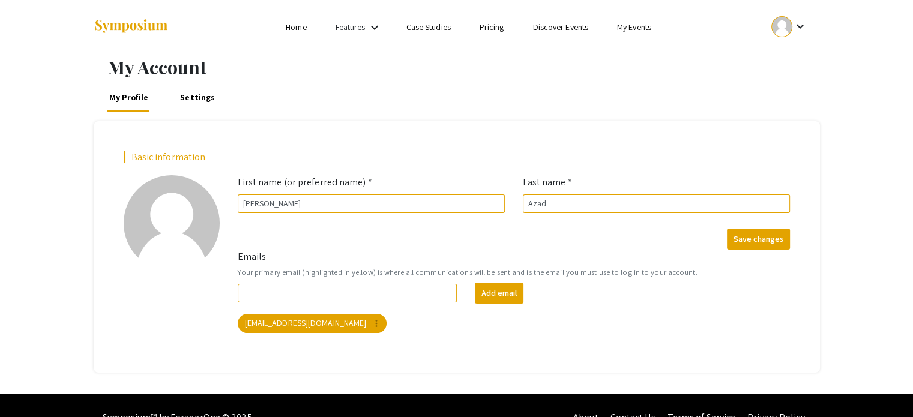
click at [499, 29] on link "Pricing" at bounding box center [492, 27] width 25 height 11
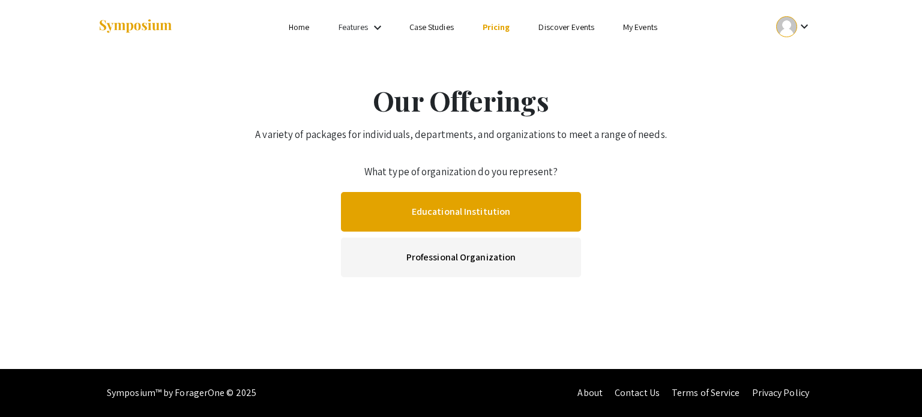
click at [490, 211] on link "Educational Institution" at bounding box center [461, 212] width 240 height 40
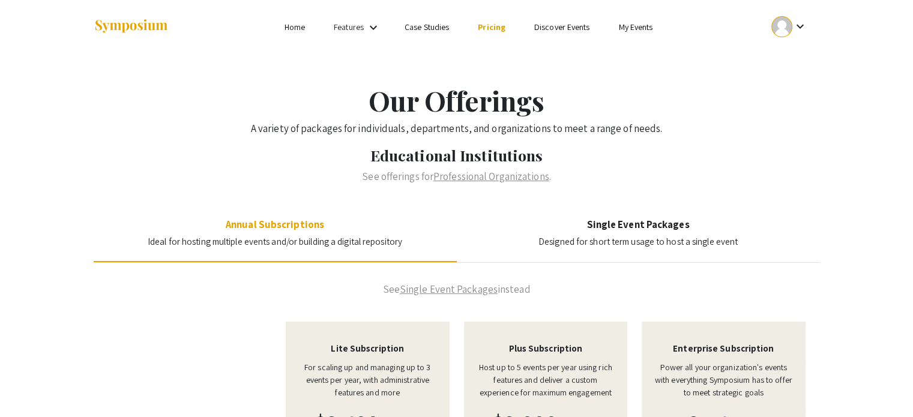
click at [432, 31] on link "Case Studies" at bounding box center [427, 27] width 44 height 11
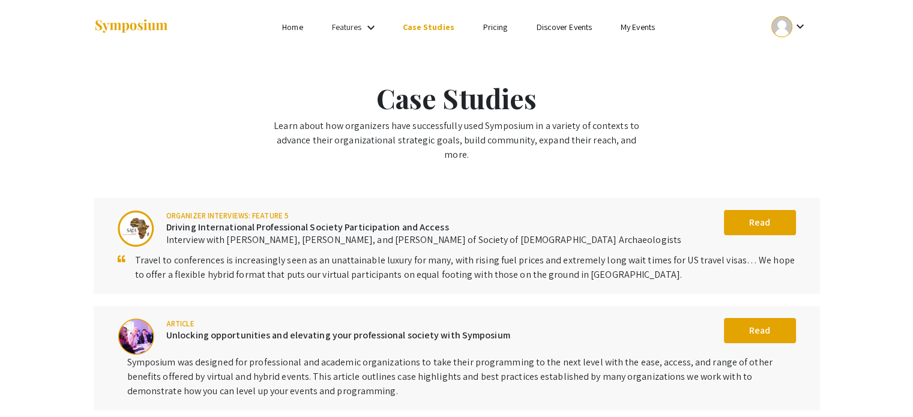
click at [343, 26] on link "Features" at bounding box center [347, 27] width 30 height 11
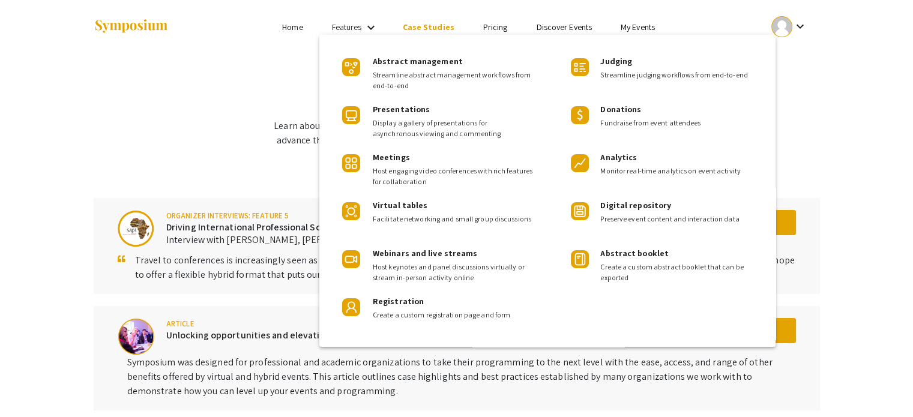
click at [297, 31] on div at bounding box center [456, 208] width 913 height 417
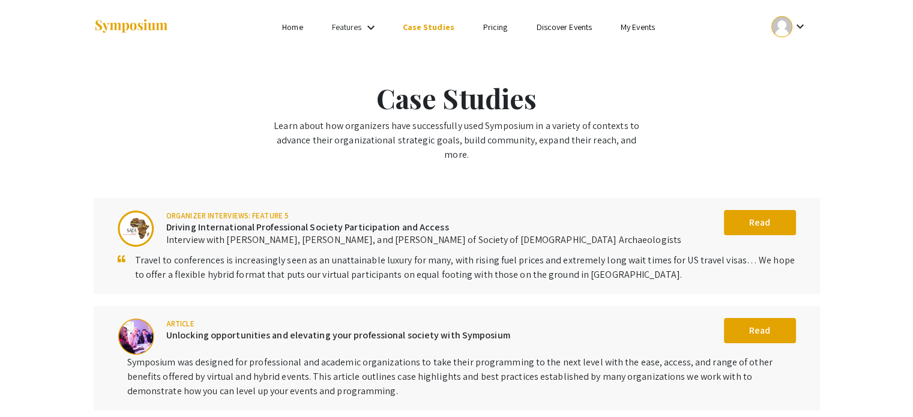
click at [295, 29] on link "Home" at bounding box center [292, 27] width 20 height 11
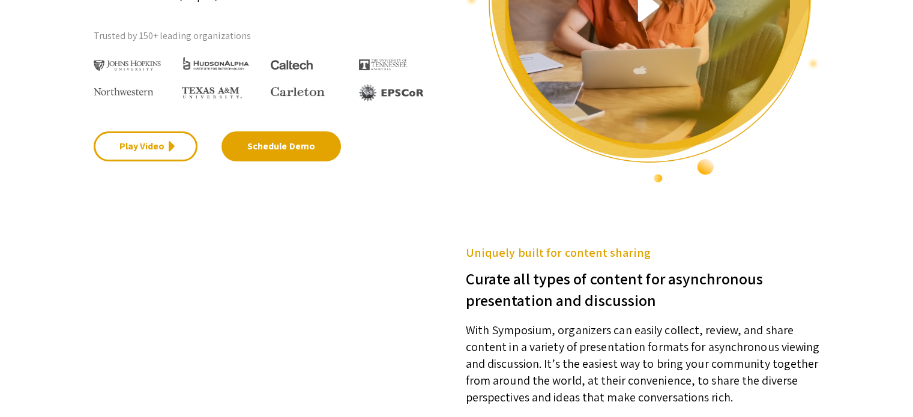
scroll to position [240, 0]
